Goal: Information Seeking & Learning: Learn about a topic

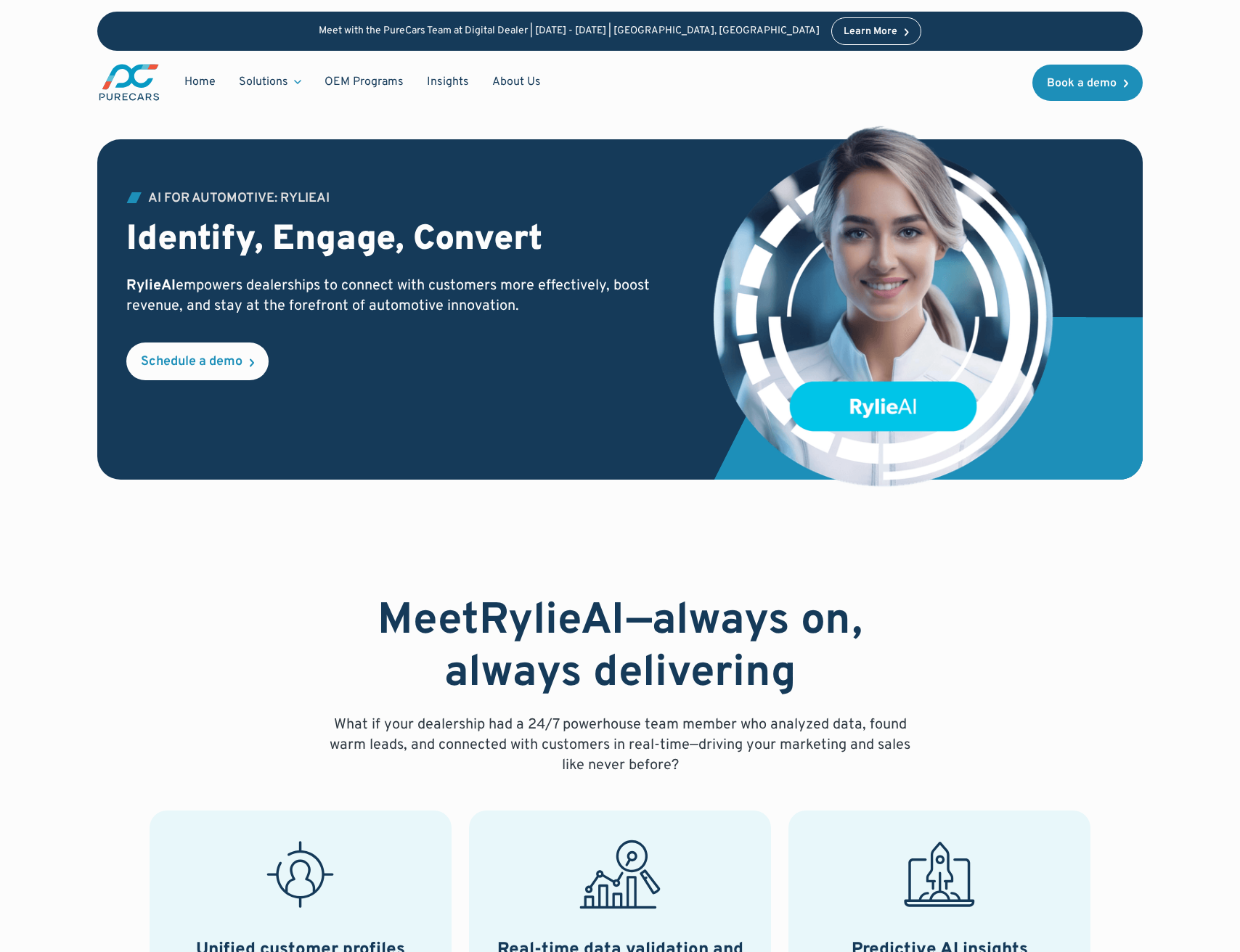
click at [55, 125] on div "AI for Automotive: RylieAI Identify, Engage, Convert RylieAI empowers dealershi…" at bounding box center [620, 280] width 1240 height 561
click at [147, 82] on img "main" at bounding box center [129, 82] width 64 height 40
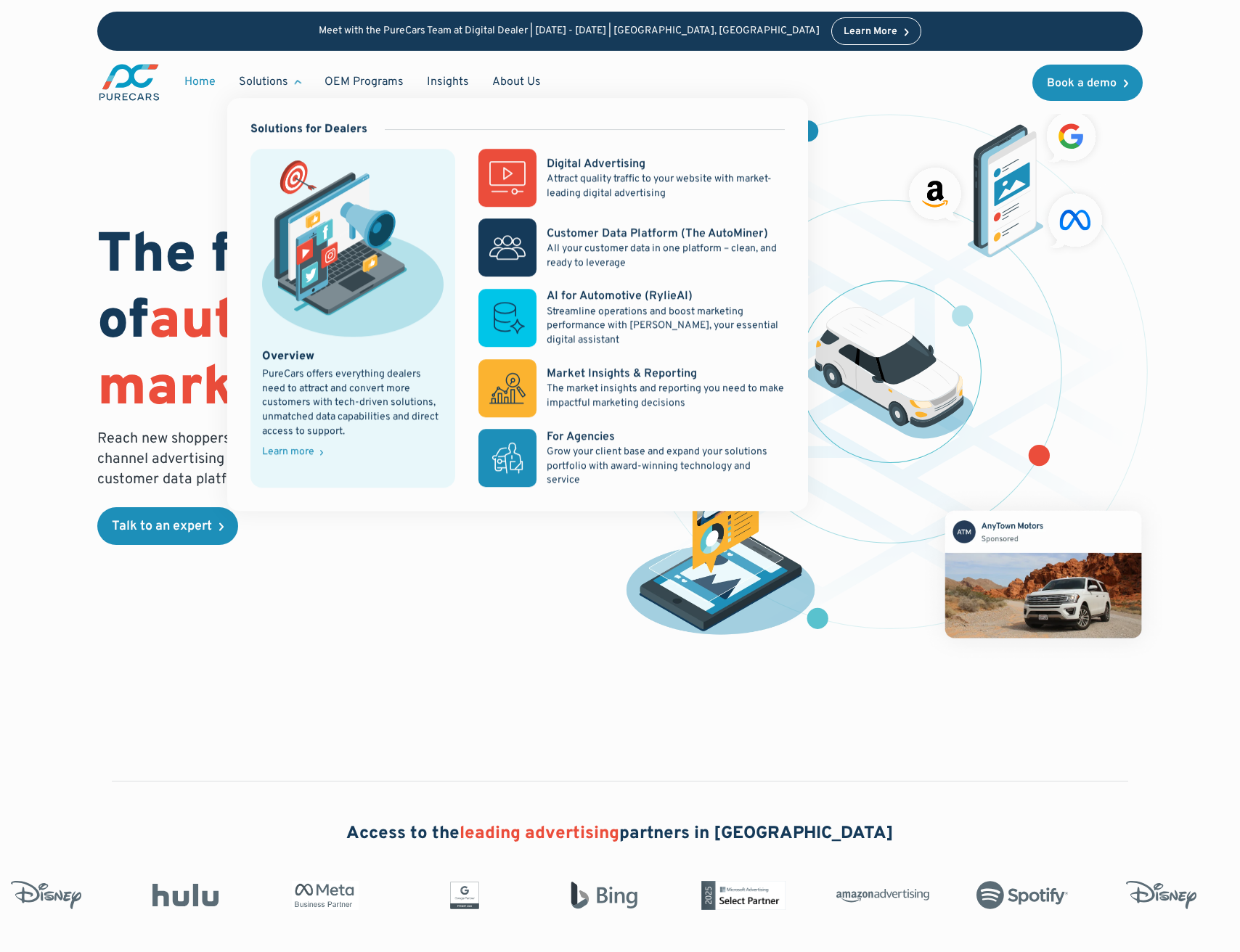
click at [271, 75] on div "Solutions" at bounding box center [263, 82] width 50 height 16
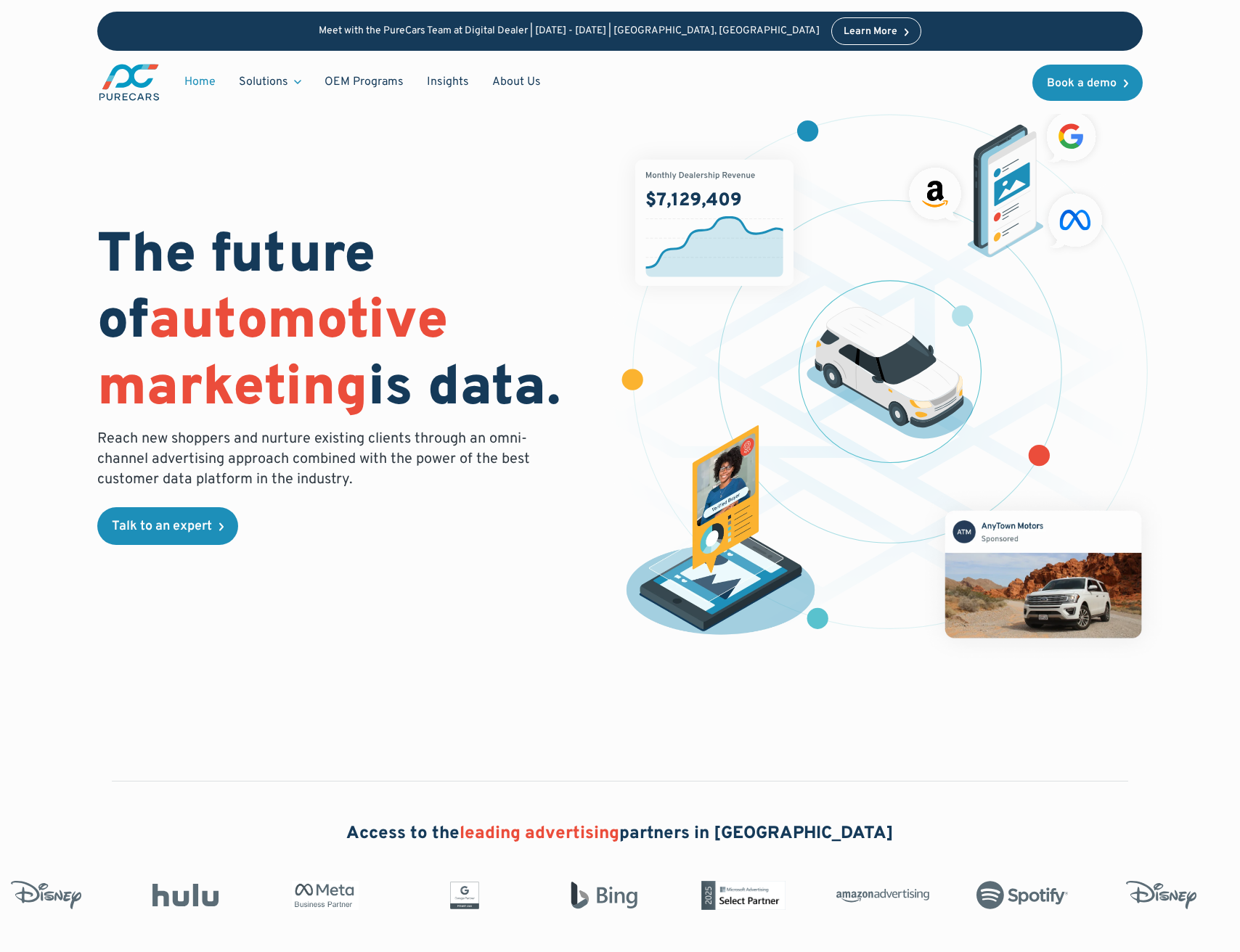
click at [298, 79] on div "Solutions" at bounding box center [271, 81] width 86 height 27
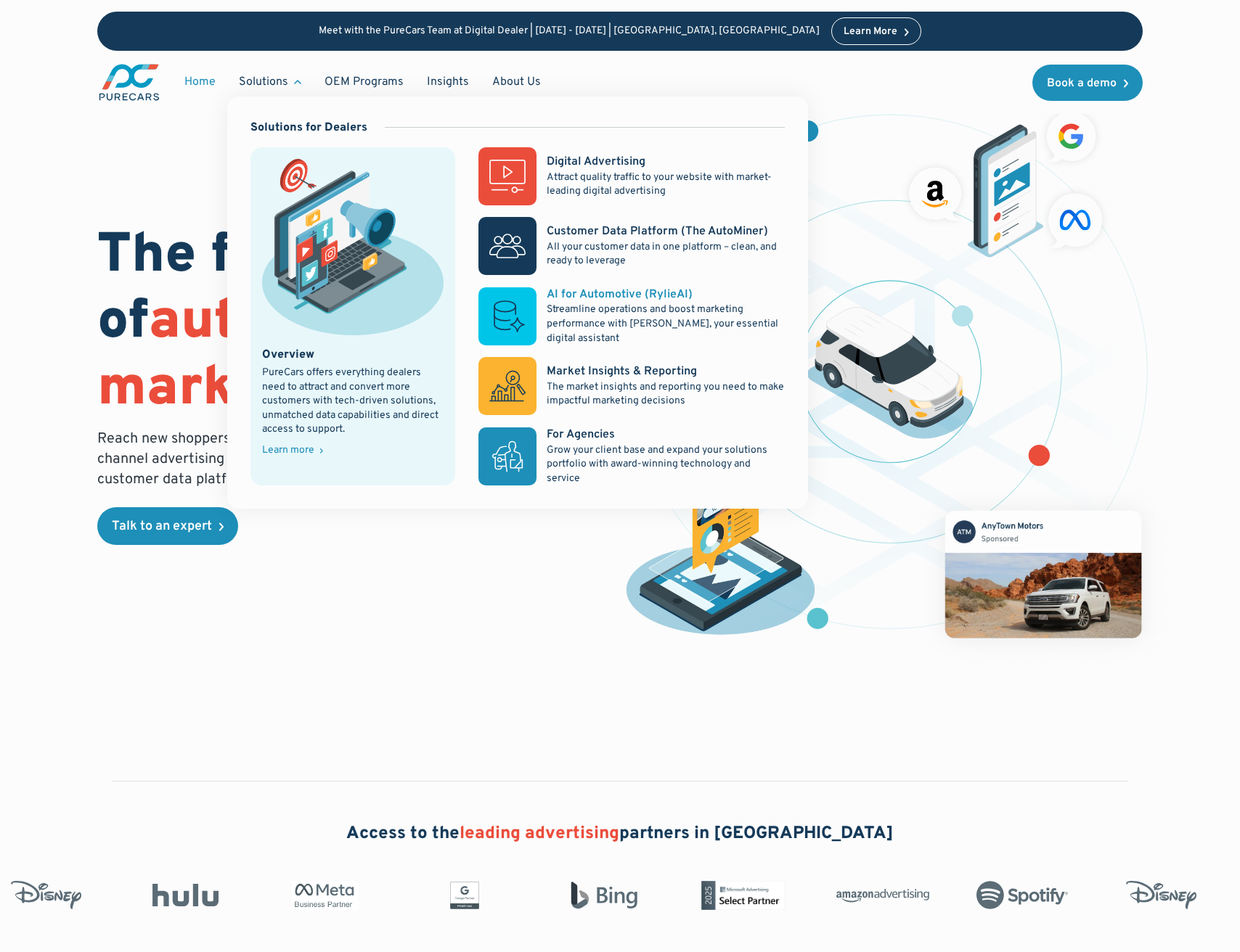
click at [651, 291] on div "AI for Automotive (RylieAI)" at bounding box center [620, 295] width 146 height 16
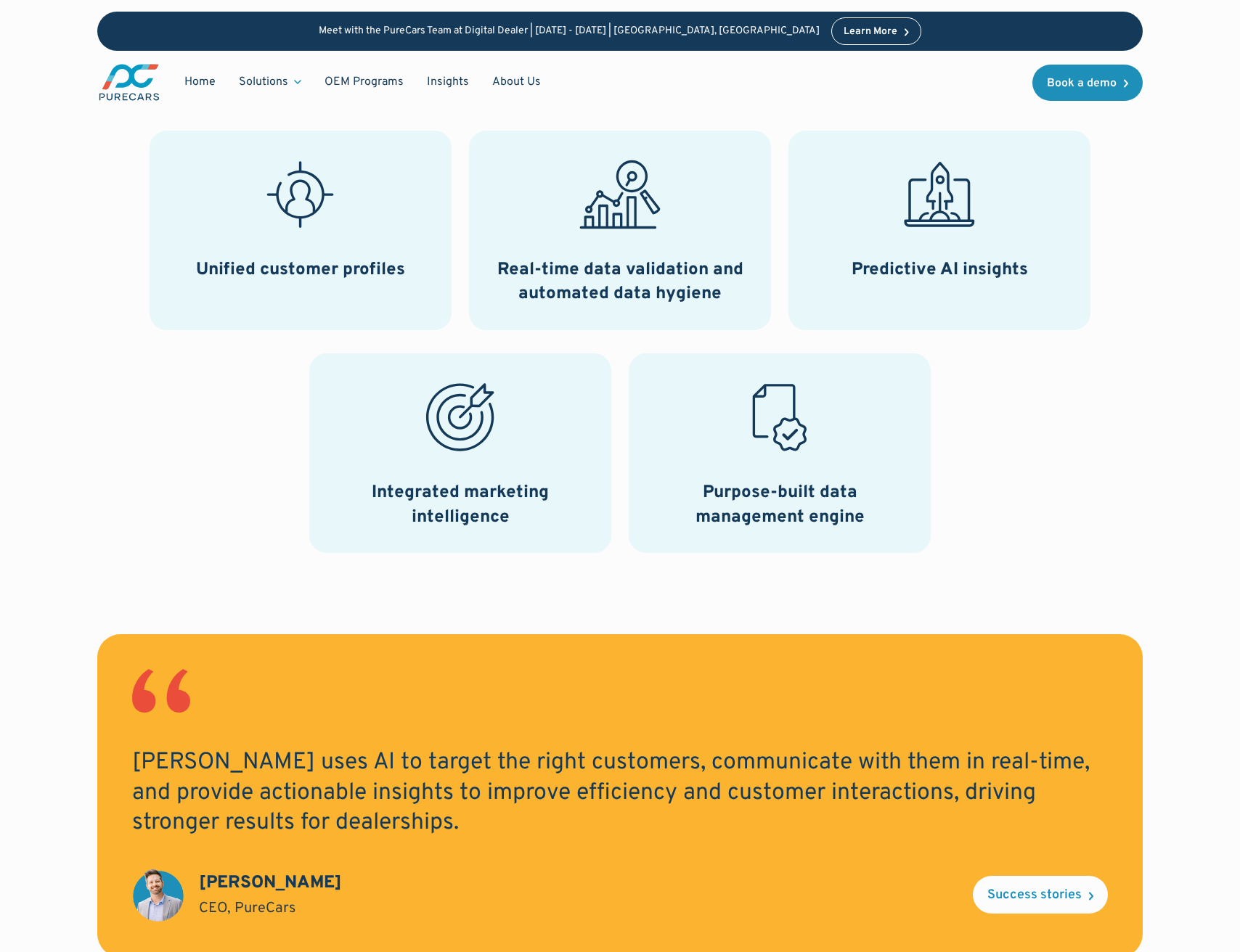
scroll to position [471, 0]
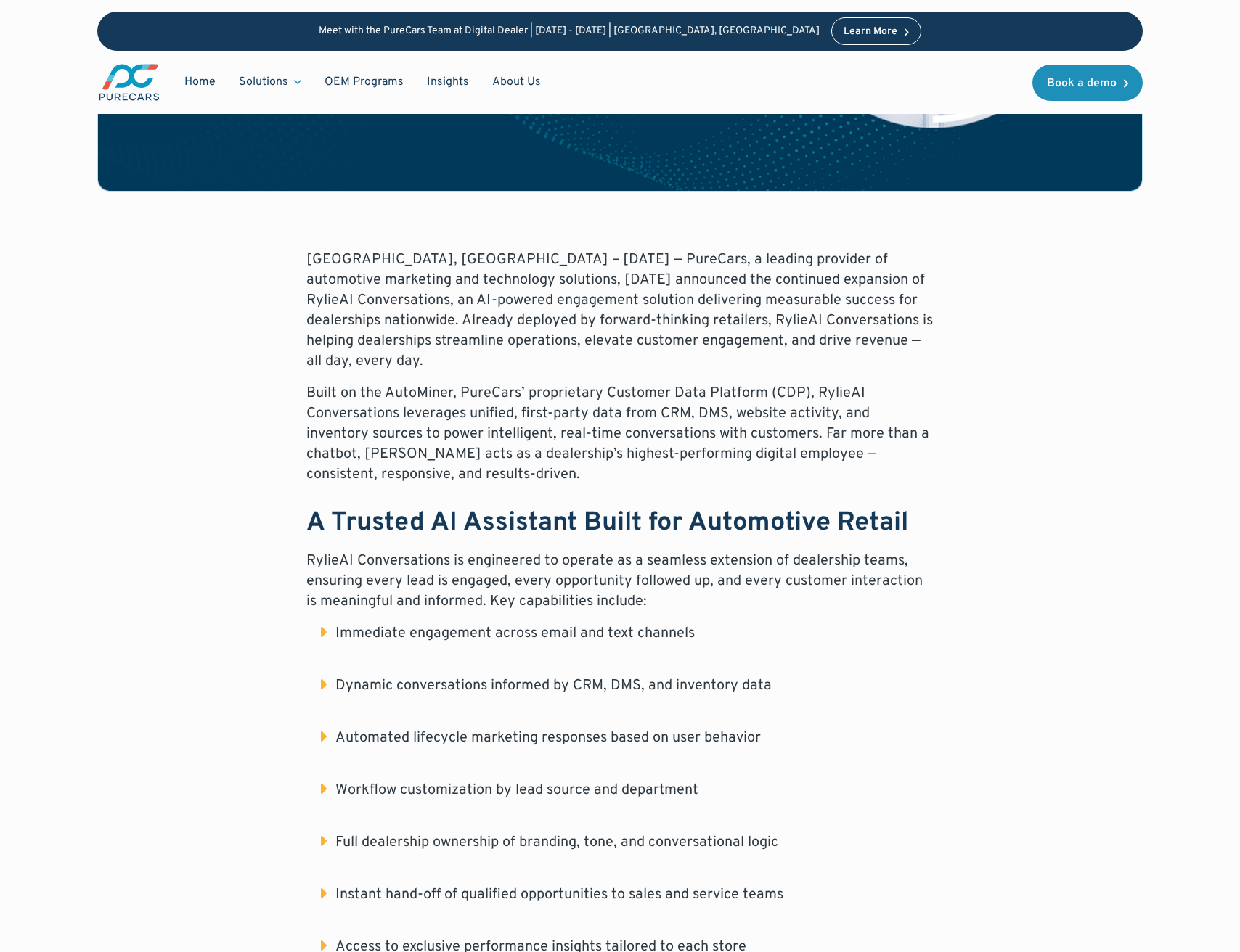
scroll to position [600, 0]
